Goal: Task Accomplishment & Management: Manage account settings

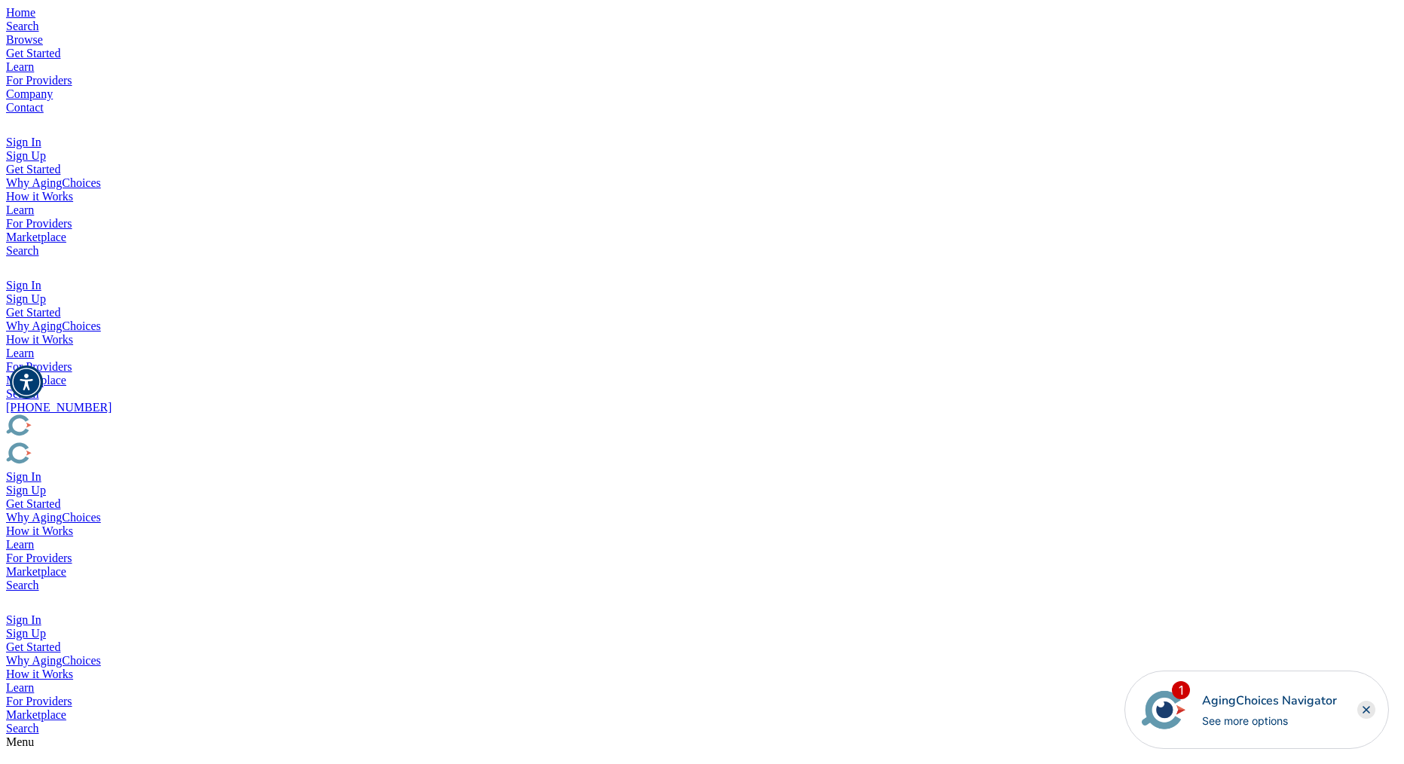
click at [23, 258] on img "Popover trigger" at bounding box center [14, 267] width 17 height 18
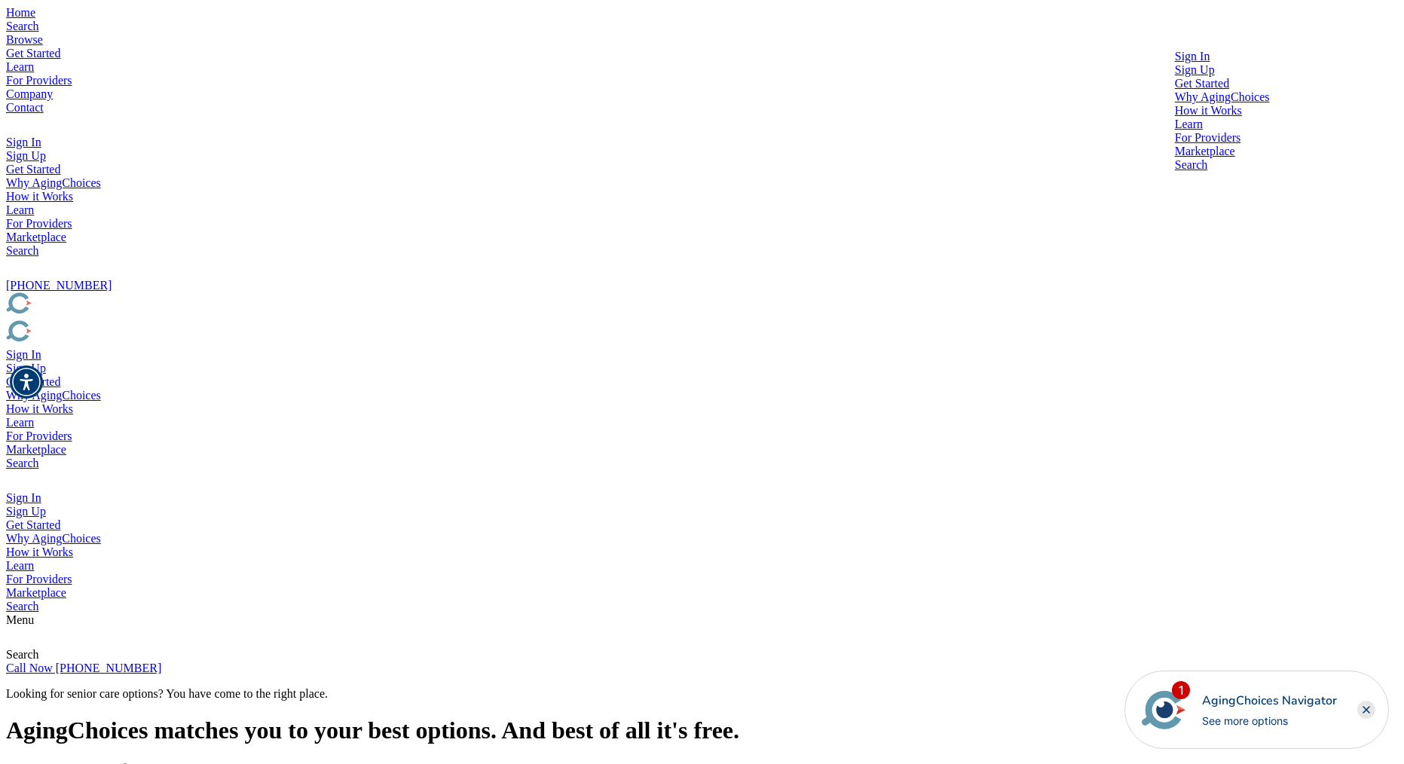
click at [1175, 63] on div at bounding box center [1222, 63] width 95 height 0
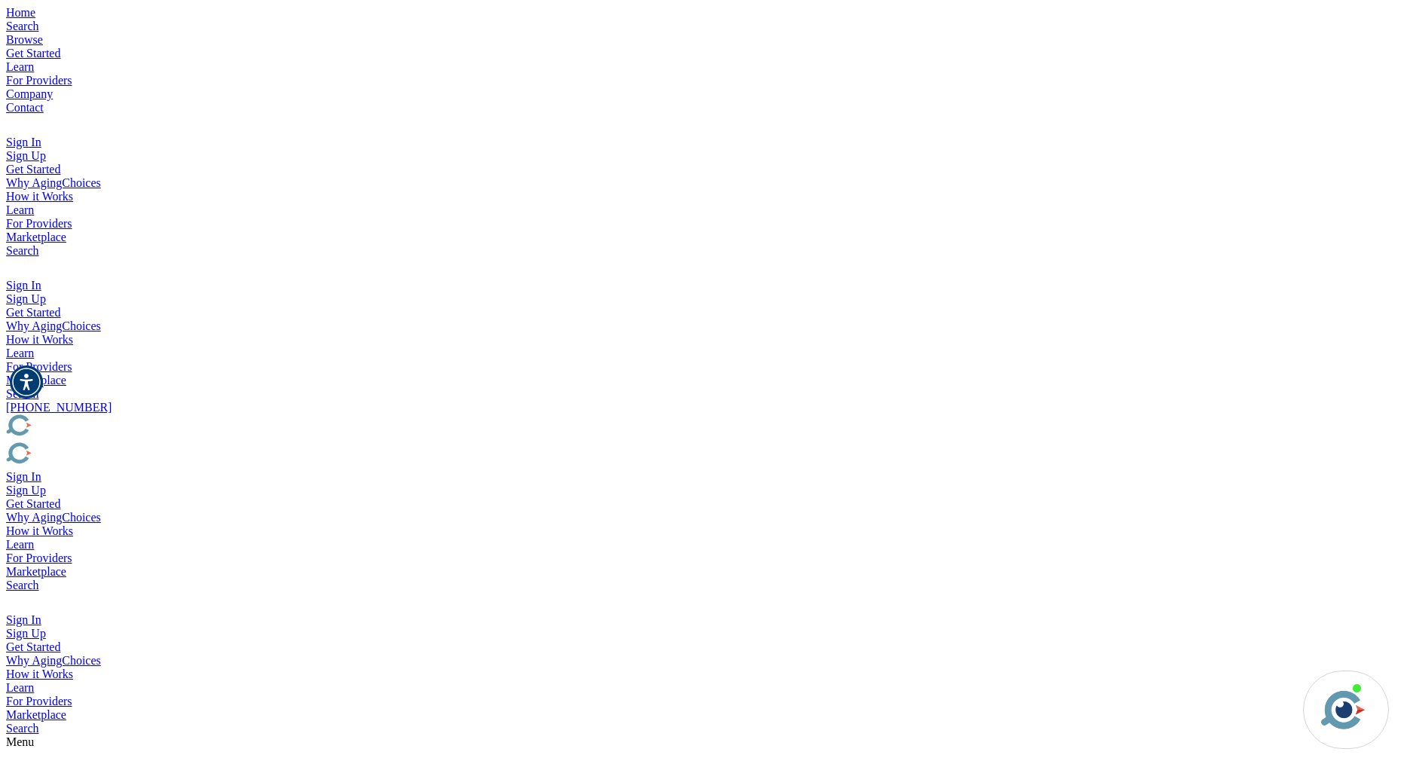
type input "brad@rageix.com"
